Goal: Task Accomplishment & Management: Complete application form

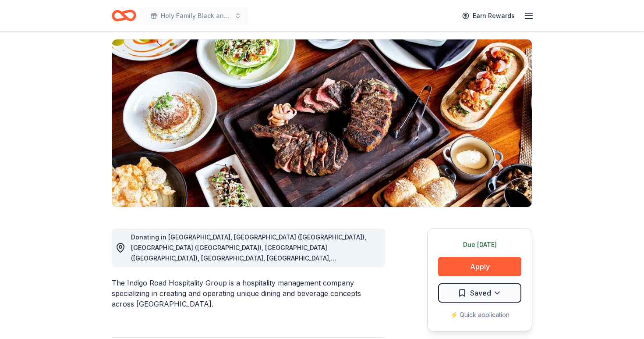
scroll to position [57, 0]
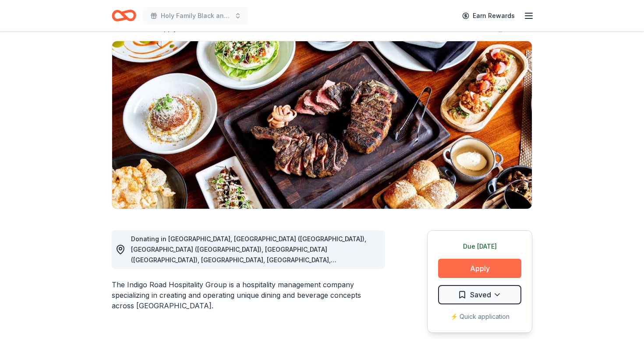
click at [474, 266] on button "Apply" at bounding box center [479, 268] width 83 height 19
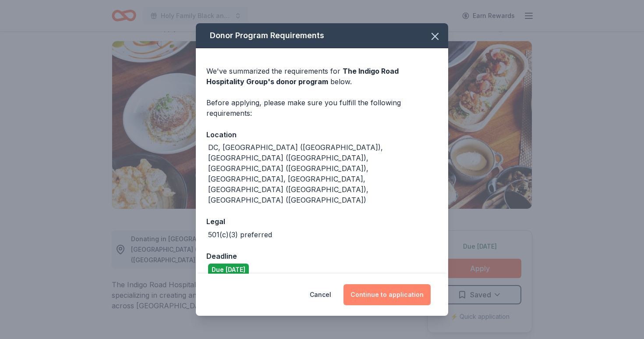
click at [412, 285] on button "Continue to application" at bounding box center [387, 294] width 87 height 21
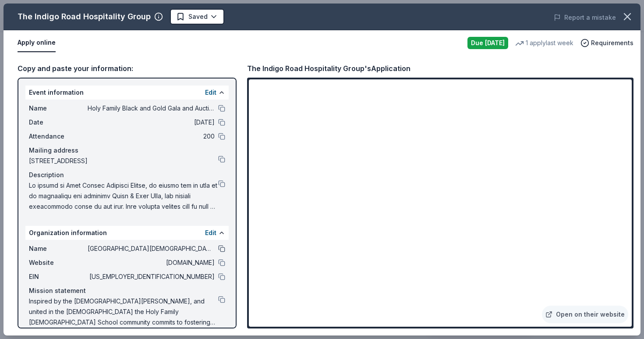
click at [223, 248] on button at bounding box center [221, 248] width 7 height 7
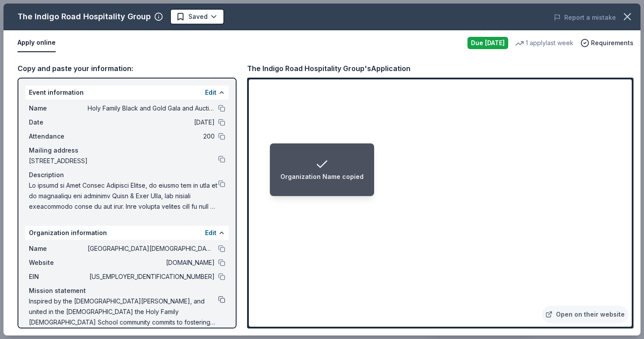
click at [220, 298] on button at bounding box center [221, 299] width 7 height 7
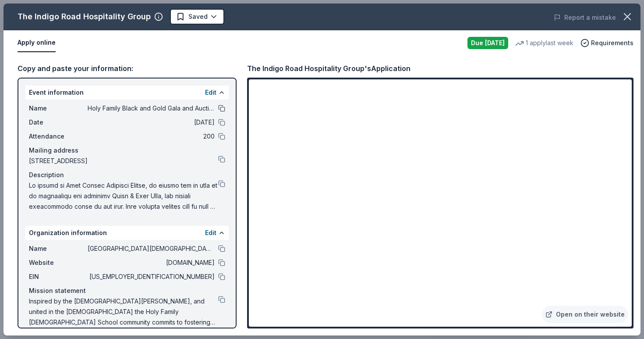
click at [220, 109] on button at bounding box center [221, 108] width 7 height 7
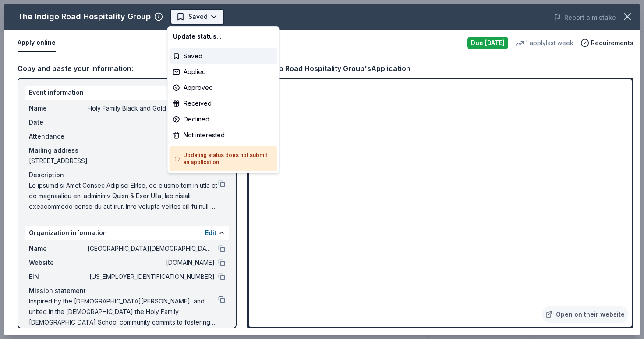
click at [211, 15] on body "Holy Family Black and Gold Gala and Auction Earn Rewards Due today Share The In…" at bounding box center [322, 169] width 644 height 339
click at [211, 75] on div "Applied" at bounding box center [224, 72] width 108 height 16
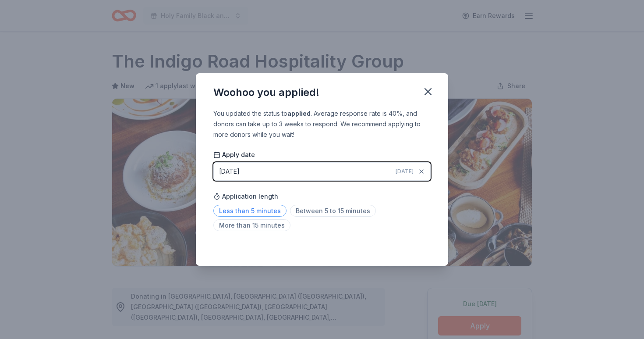
click at [252, 207] on span "Less than 5 minutes" at bounding box center [249, 211] width 73 height 12
click at [425, 91] on icon "button" at bounding box center [428, 91] width 12 height 12
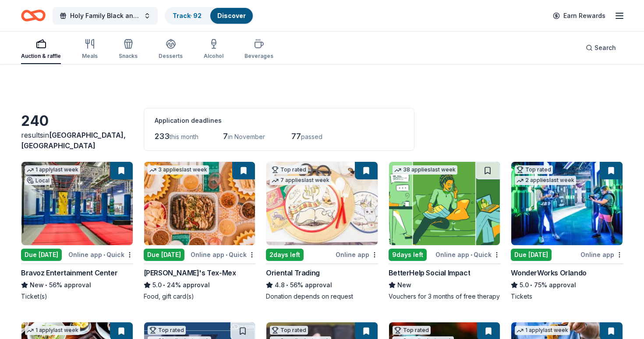
scroll to position [405, 0]
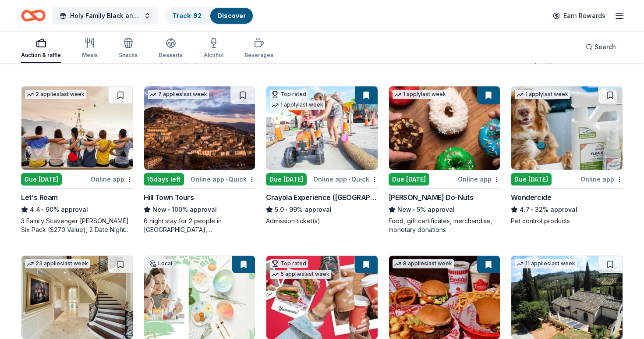
click at [491, 98] on button at bounding box center [488, 95] width 23 height 18
click at [486, 94] on button at bounding box center [488, 95] width 23 height 18
drag, startPoint x: 496, startPoint y: 182, endPoint x: 463, endPoint y: 113, distance: 77.0
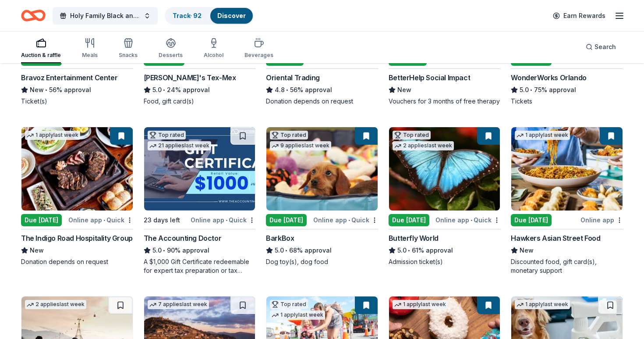
scroll to position [200, 0]
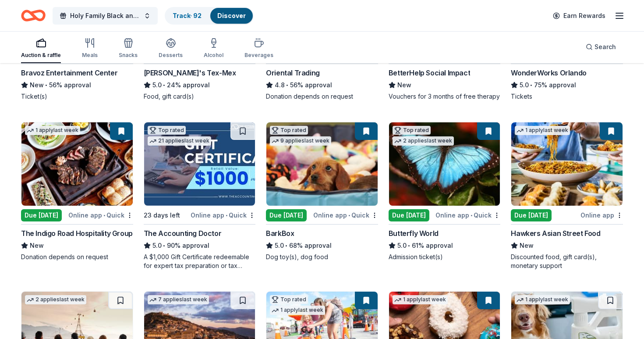
click at [352, 191] on img at bounding box center [321, 163] width 111 height 83
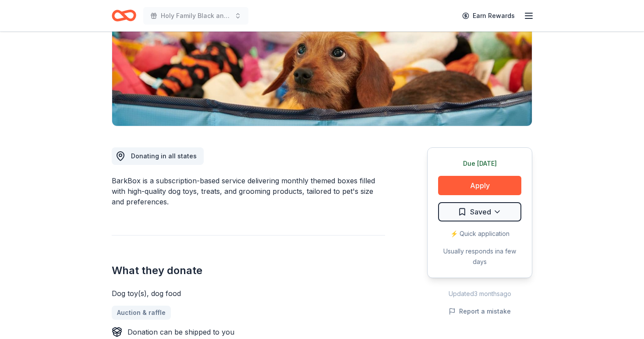
scroll to position [142, 0]
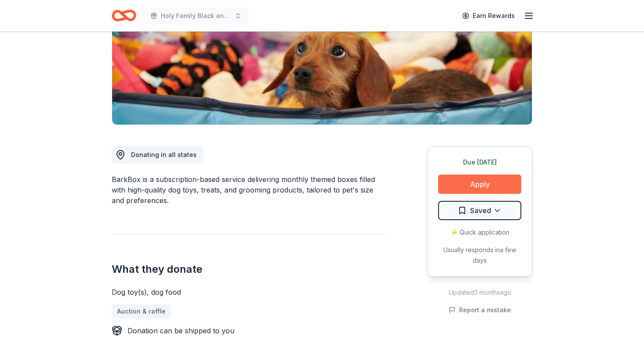
click at [489, 189] on button "Apply" at bounding box center [479, 183] width 83 height 19
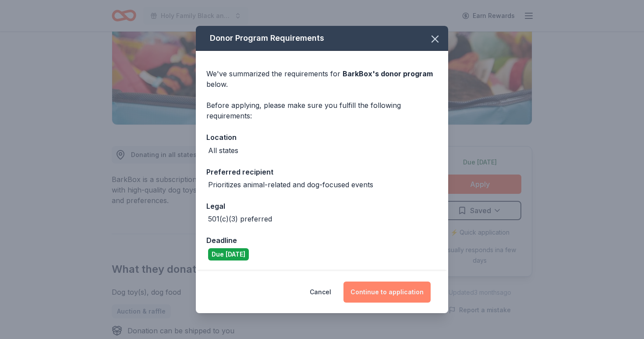
click at [390, 289] on button "Continue to application" at bounding box center [387, 291] width 87 height 21
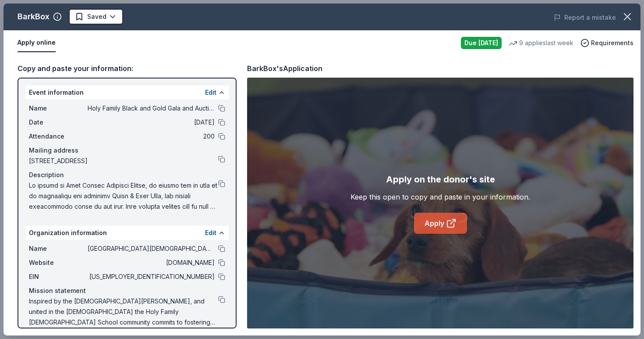
click at [440, 227] on link "Apply" at bounding box center [440, 223] width 53 height 21
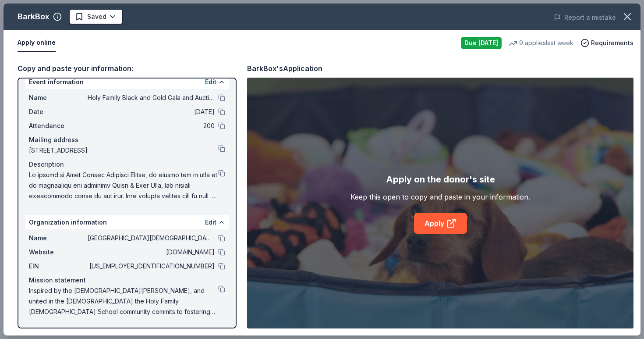
scroll to position [11, 0]
click at [225, 172] on button at bounding box center [221, 173] width 7 height 7
